Goal: Information Seeking & Learning: Learn about a topic

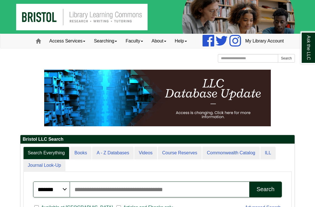
click at [63, 48] on link "Access Services" at bounding box center [67, 41] width 44 height 14
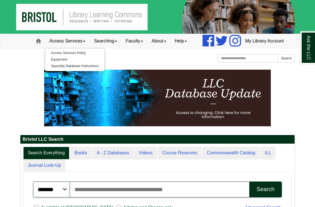
click at [102, 48] on link "Searching" at bounding box center [106, 41] width 32 height 14
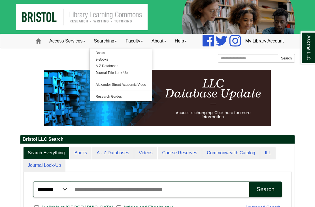
click at [122, 48] on link "Faculty" at bounding box center [134, 41] width 26 height 14
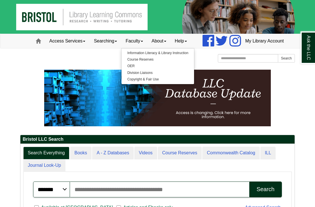
click at [148, 48] on link "About" at bounding box center [158, 41] width 23 height 14
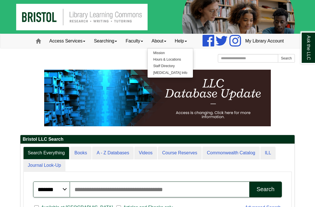
click at [173, 48] on link "Help" at bounding box center [181, 41] width 21 height 14
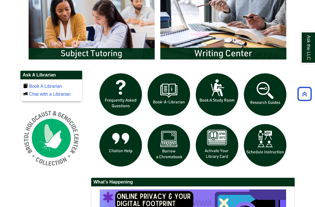
scroll to position [326, 0]
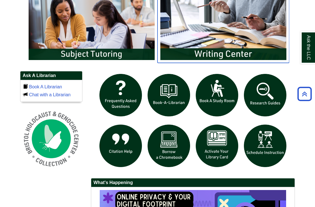
click at [226, 57] on img "slideshow" at bounding box center [224, 27] width 132 height 71
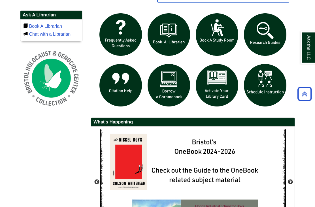
scroll to position [387, 0]
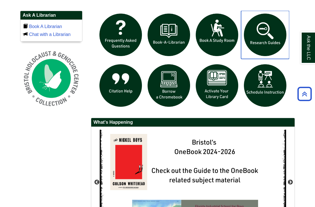
click at [263, 55] on img "slideshow" at bounding box center [265, 35] width 48 height 48
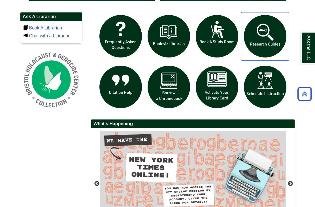
scroll to position [383, 0]
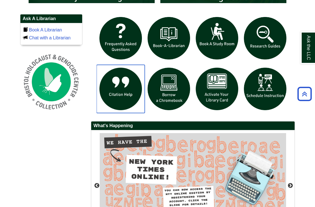
click at [122, 103] on img "slideshow" at bounding box center [121, 89] width 48 height 48
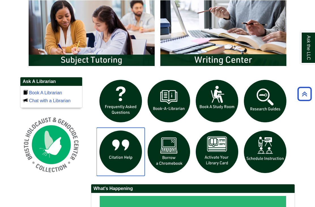
scroll to position [345, 0]
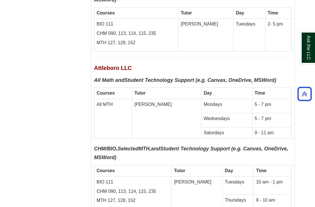
scroll to position [2942, 0]
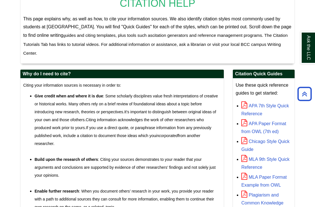
scroll to position [113, 0]
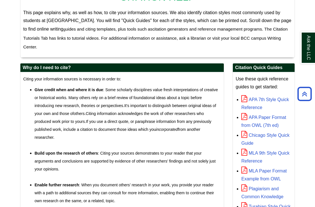
click at [258, 110] on link "APA 7th Style Quick Reference" at bounding box center [265, 103] width 48 height 13
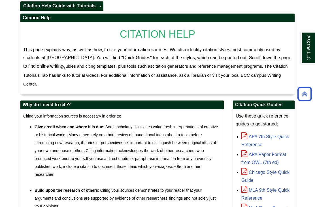
scroll to position [0, 0]
